Goal: Obtain resource: Obtain resource

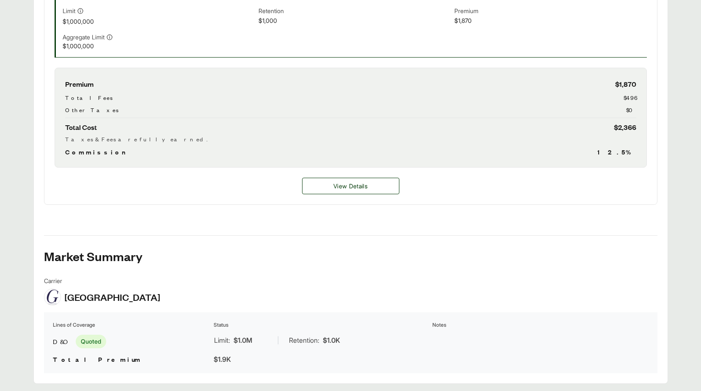
scroll to position [337, 0]
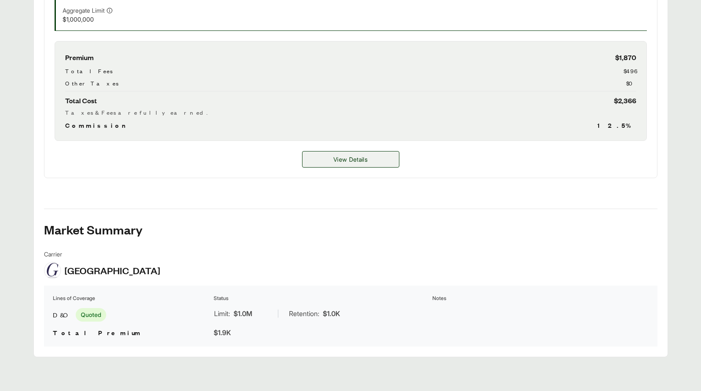
click at [353, 160] on span "View Details" at bounding box center [350, 159] width 34 height 9
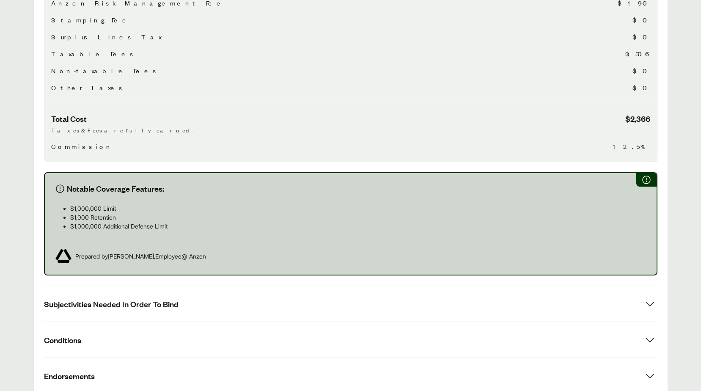
scroll to position [381, 0]
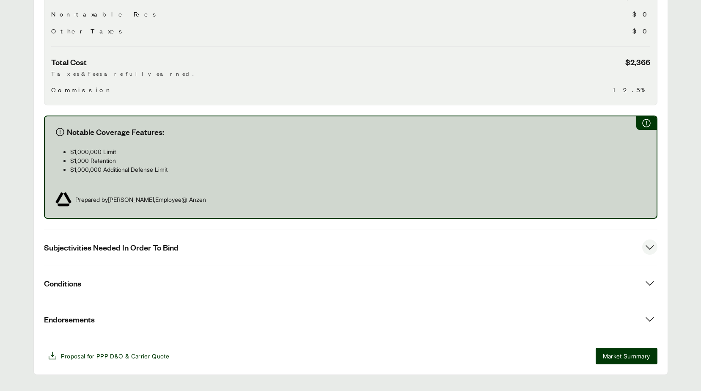
click at [506, 241] on icon at bounding box center [649, 247] width 8 height 5
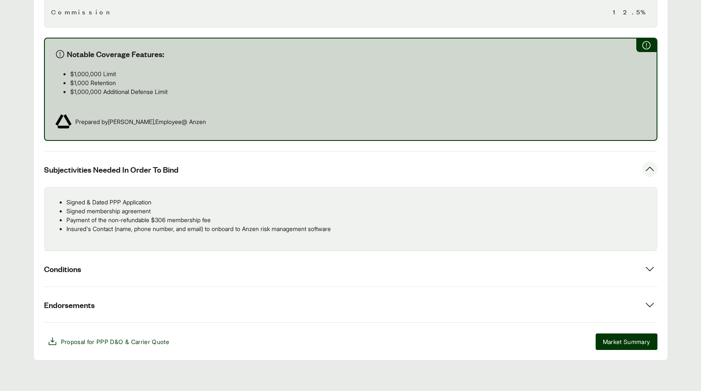
scroll to position [462, 0]
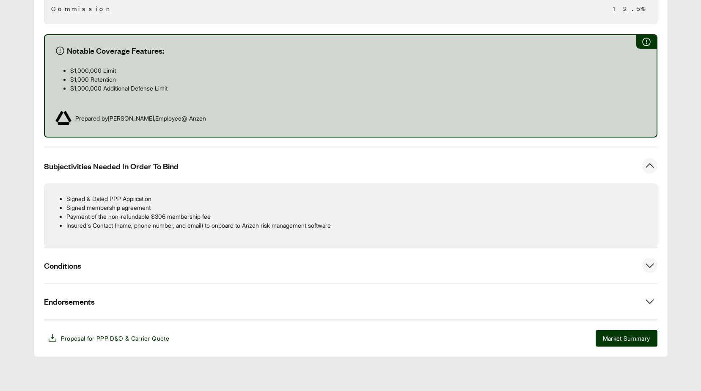
click at [506, 241] on icon at bounding box center [649, 265] width 15 height 15
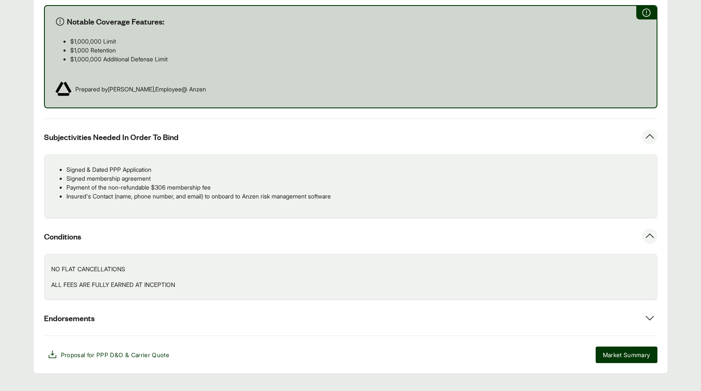
scroll to position [504, 0]
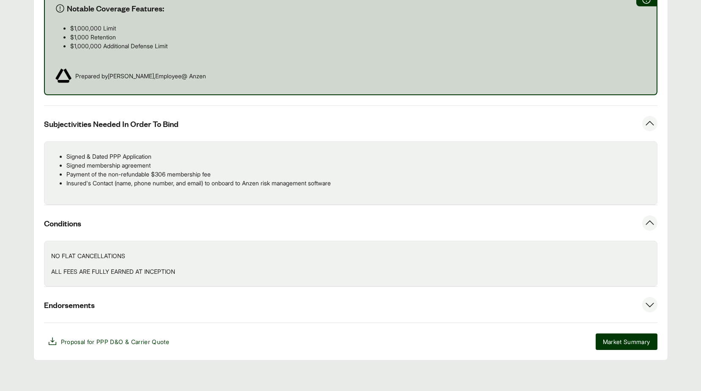
click at [506, 241] on icon at bounding box center [649, 304] width 15 height 15
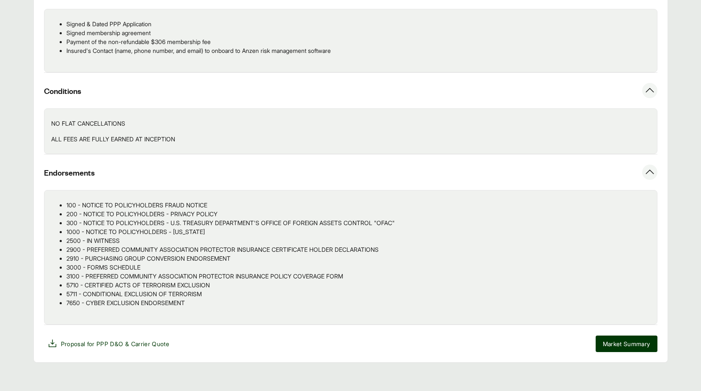
scroll to position [642, 0]
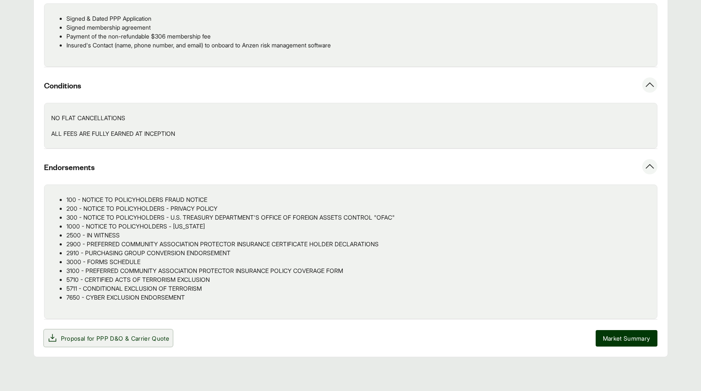
click at [85, 241] on span "Proposal for PPP D&O & Carrier Quote" at bounding box center [115, 338] width 109 height 9
